Goal: Find specific page/section: Find specific page/section

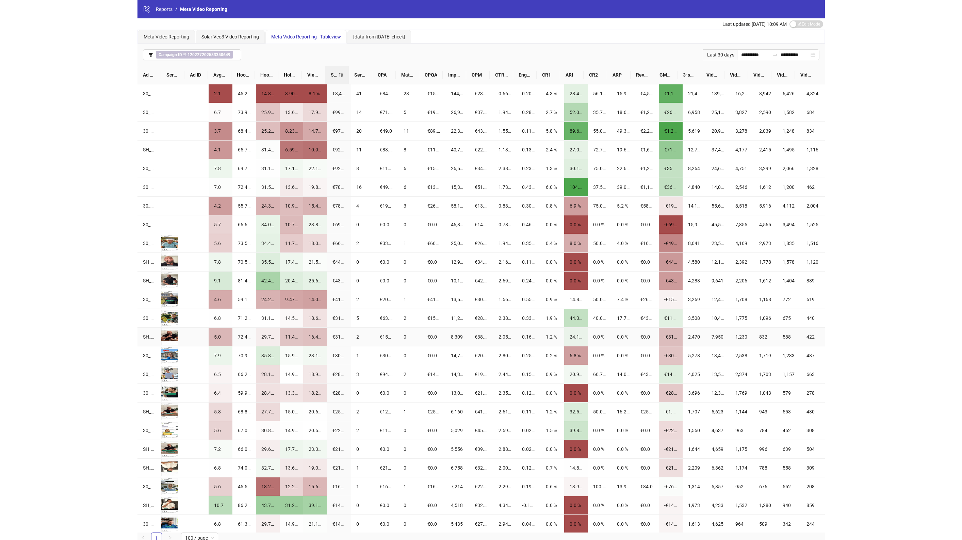
scroll to position [153, 0]
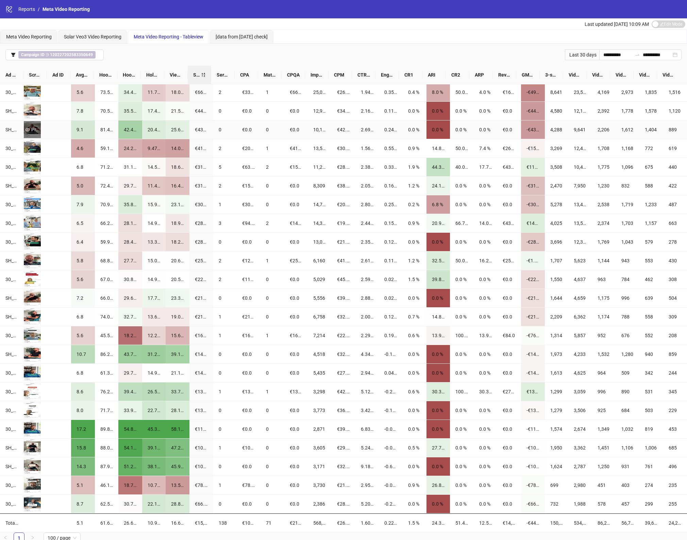
click at [34, 128] on div "Preview" at bounding box center [32, 129] width 17 height 7
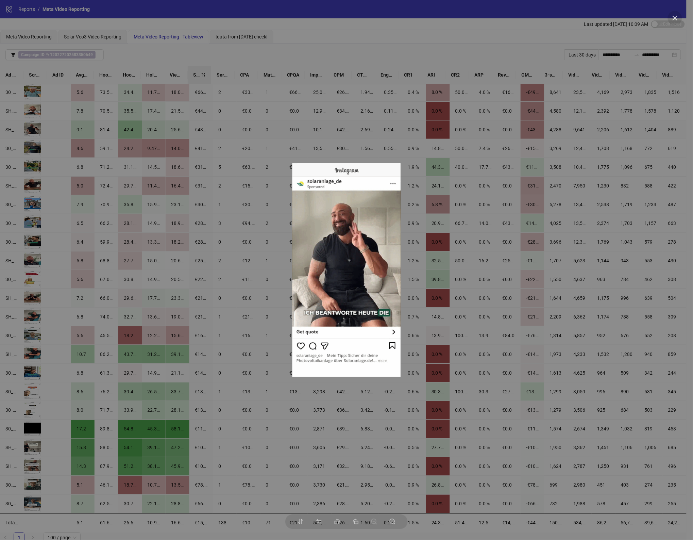
click at [9, 128] on div at bounding box center [346, 270] width 693 height 540
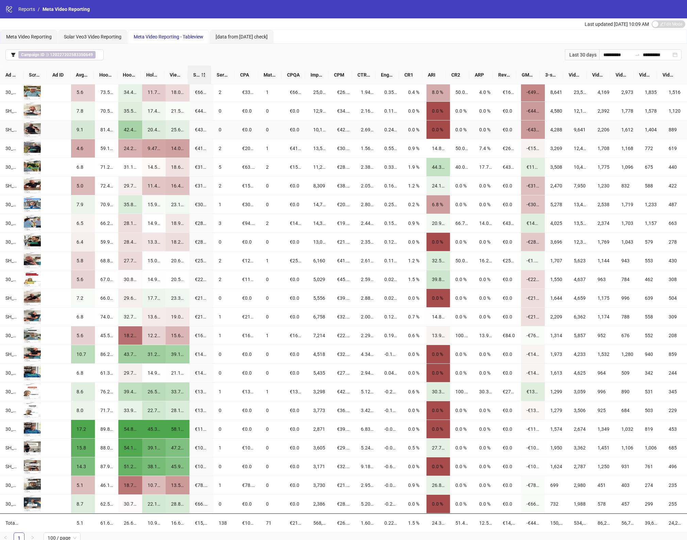
click at [6, 128] on div "SH_UGC_CRE018_Umfrage_180925_aroundhome_solaranlagen_Serhan_3HäufigeFragenZuSo…" at bounding box center [11, 129] width 13 height 7
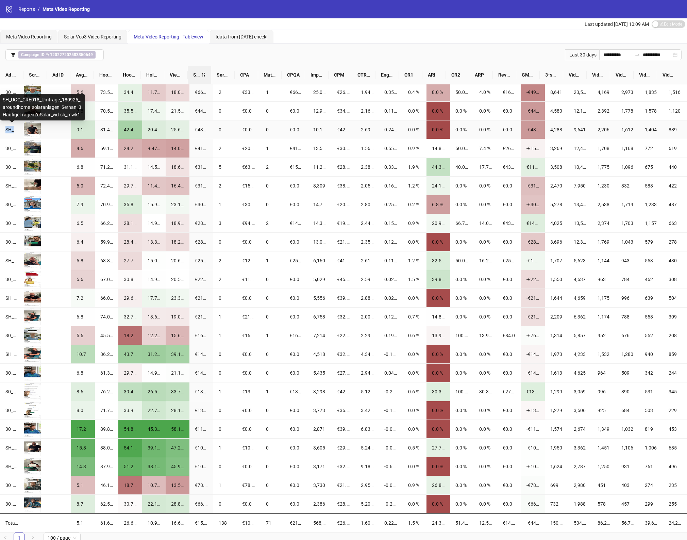
click at [6, 128] on div "SH_UGC_CRE018_Umfrage_180925_aroundhome_solaranlagen_Serhan_3HäufigeFragenZuSo…" at bounding box center [11, 129] width 13 height 7
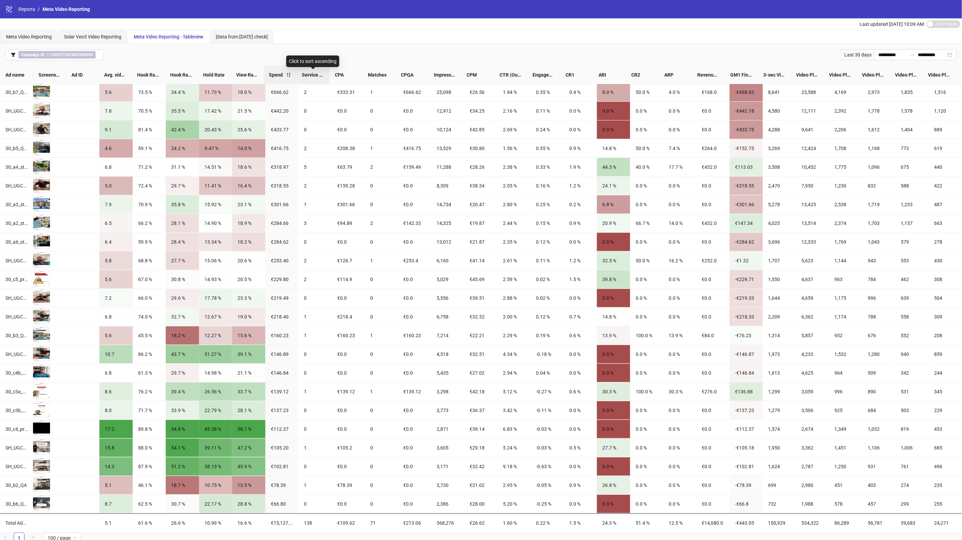
click at [317, 74] on span "Service Requests" at bounding box center [313, 74] width 22 height 7
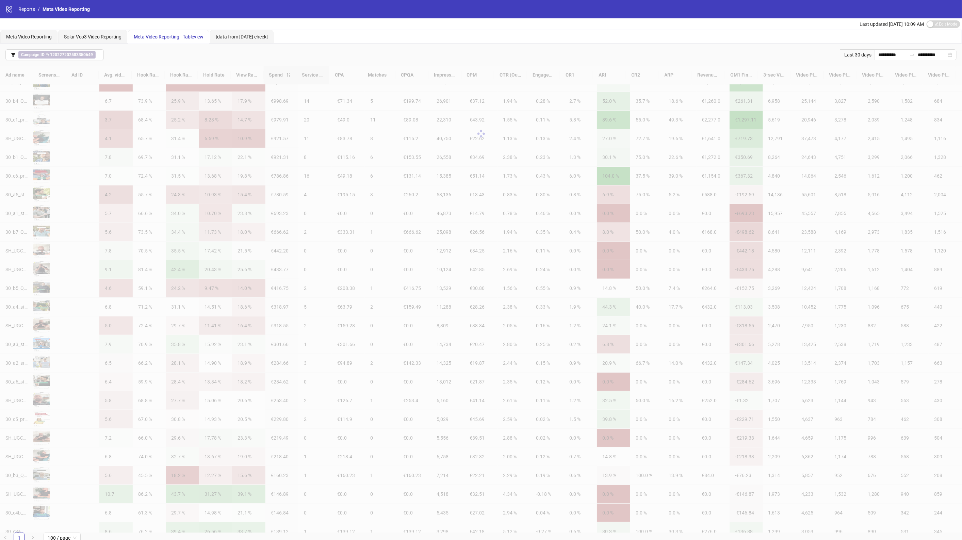
scroll to position [0, 0]
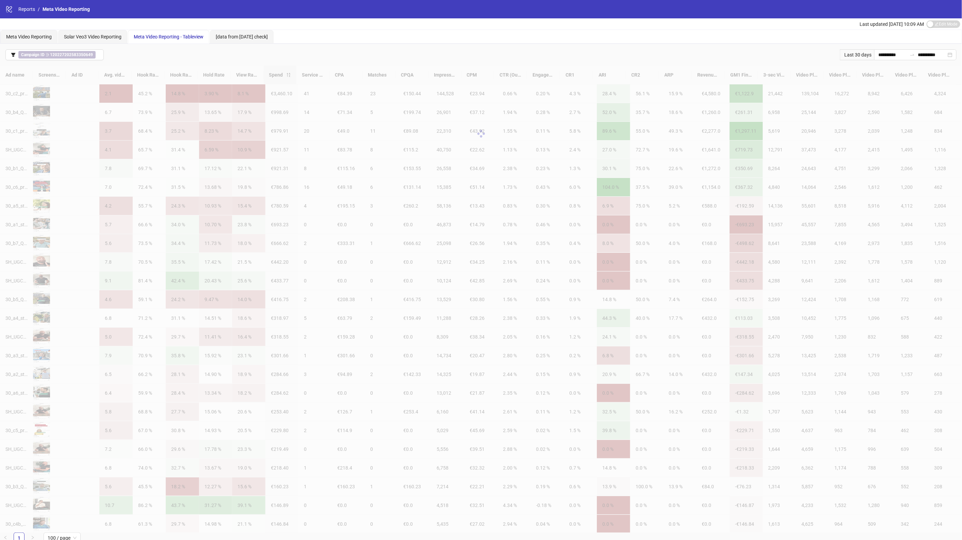
click at [383, 75] on div at bounding box center [481, 134] width 962 height 136
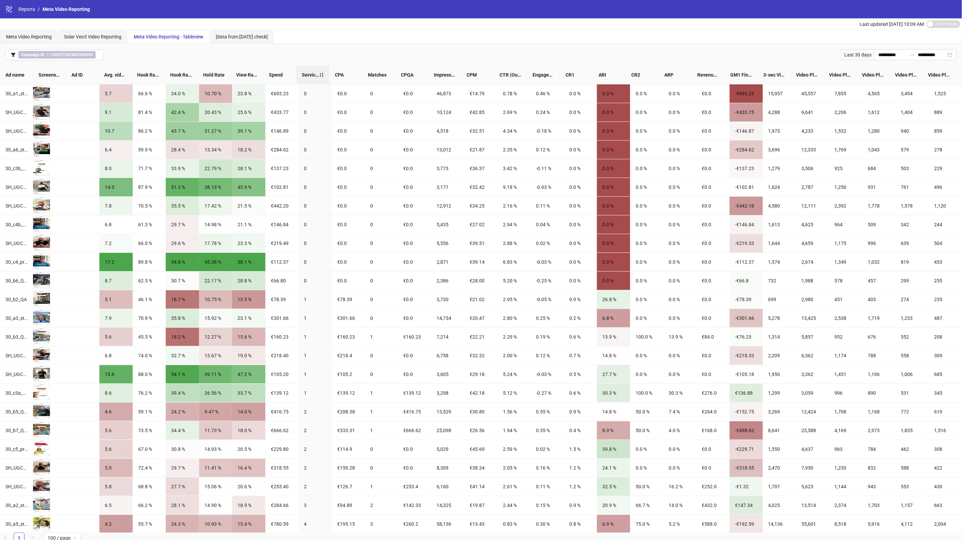
click at [319, 73] on span "Service Requests" at bounding box center [310, 74] width 17 height 7
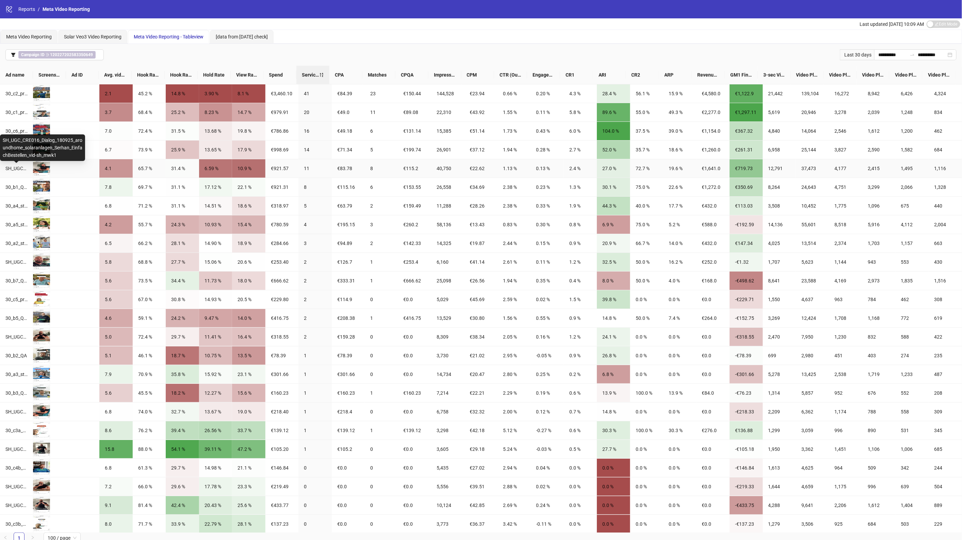
click at [14, 168] on div "SH_UGC_CRE016_Dialog_180925_aroundhome_solaranlagen_Serhan_EinfachBestellen_vid…" at bounding box center [16, 168] width 22 height 7
copy div "SH_UGC_CRE016_Dialog_180925_aroundhome_solaranlagen_Serhan_EinfachBestellen_vid…"
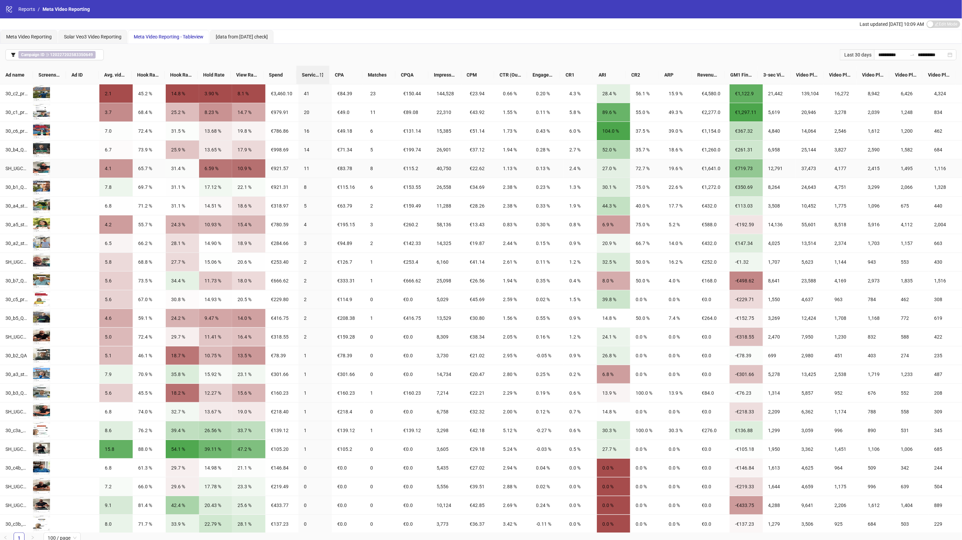
click at [417, 168] on div "€115.2" at bounding box center [414, 168] width 22 height 7
